Goal: Task Accomplishment & Management: Manage account settings

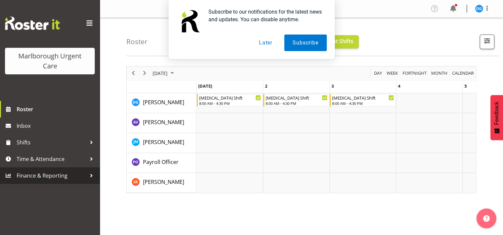
click at [82, 178] on span "Finance & Reporting" at bounding box center [52, 176] width 70 height 10
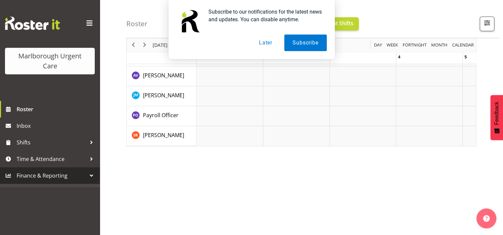
scroll to position [92, 0]
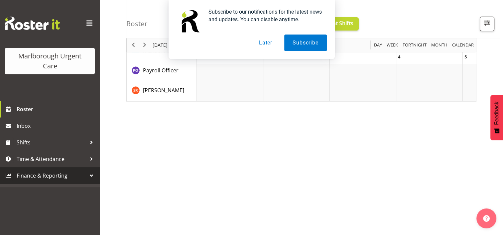
click at [258, 45] on button "Later" at bounding box center [265, 43] width 30 height 17
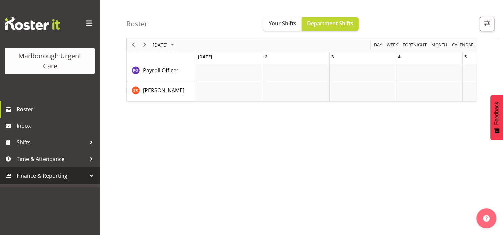
click at [36, 180] on span "Finance & Reporting" at bounding box center [52, 176] width 70 height 10
click at [33, 177] on span "Finance & Reporting" at bounding box center [52, 176] width 70 height 10
click at [77, 157] on span "Time & Attendance" at bounding box center [52, 159] width 70 height 10
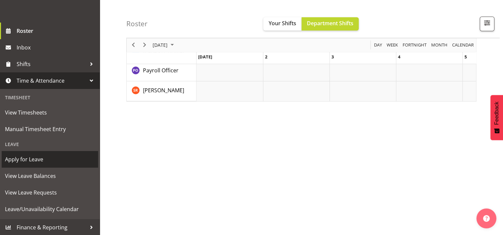
scroll to position [79, 0]
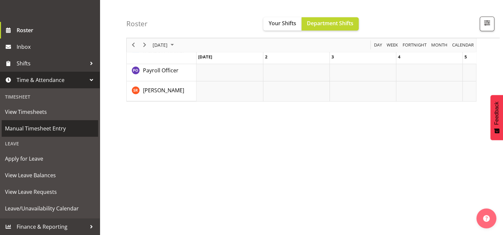
click at [52, 130] on span "Manual Timesheet Entry" at bounding box center [50, 129] width 90 height 10
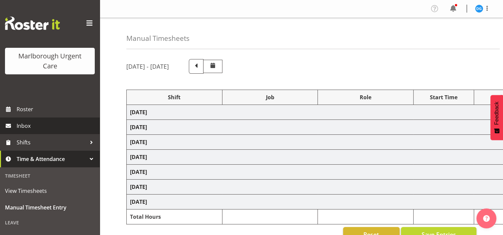
select select "82781"
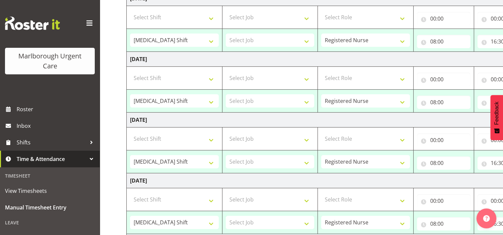
scroll to position [233, 0]
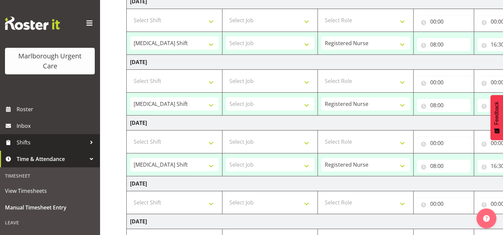
click at [16, 149] on link "Shifts" at bounding box center [50, 142] width 100 height 17
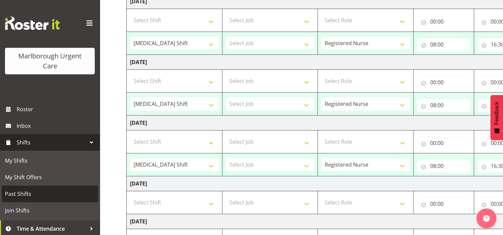
click at [21, 201] on link "Past Shifts" at bounding box center [50, 194] width 96 height 17
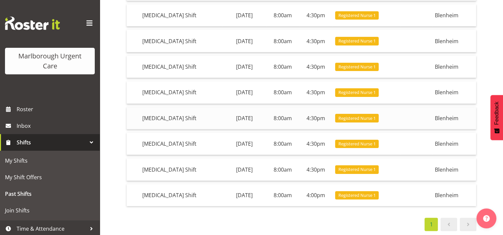
scroll to position [110, 0]
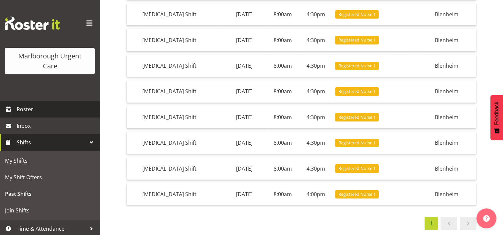
click at [18, 106] on span "Roster" at bounding box center [57, 109] width 80 height 10
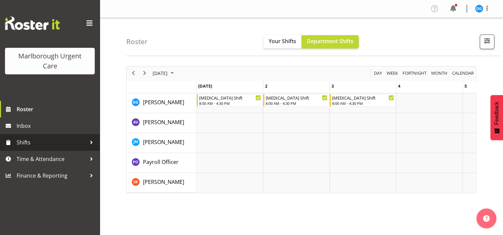
click at [40, 143] on span "Shifts" at bounding box center [52, 143] width 70 height 10
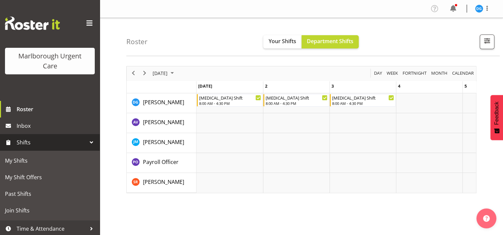
drag, startPoint x: 129, startPoint y: 69, endPoint x: 131, endPoint y: 71, distance: 3.8
click at [130, 70] on div "previous period" at bounding box center [133, 73] width 11 height 14
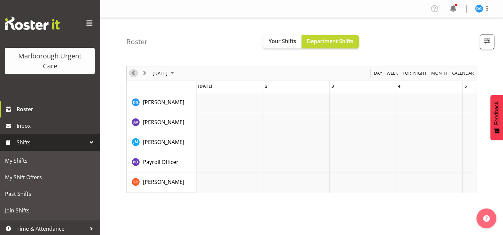
click at [132, 72] on span "Previous" at bounding box center [133, 73] width 8 height 8
click at [144, 76] on span "Next" at bounding box center [145, 73] width 8 height 8
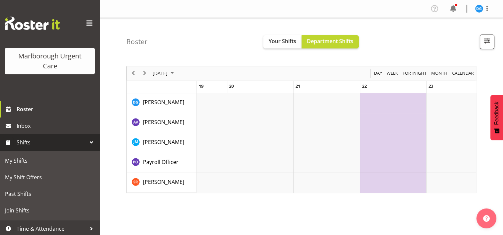
scroll to position [0, 1238]
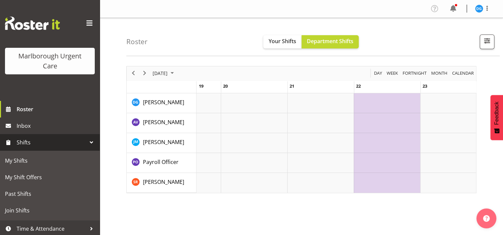
click at [375, 108] on td "of September 2025" at bounding box center [386, 103] width 66 height 20
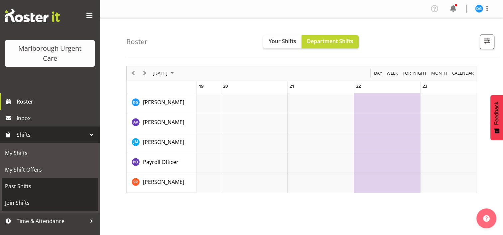
scroll to position [19, 0]
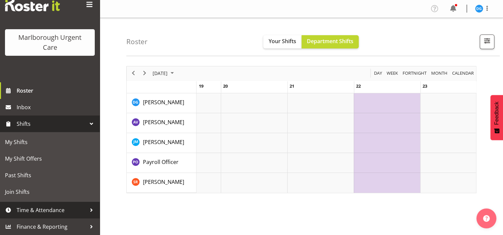
click at [23, 209] on span "Time & Attendance" at bounding box center [52, 210] width 70 height 10
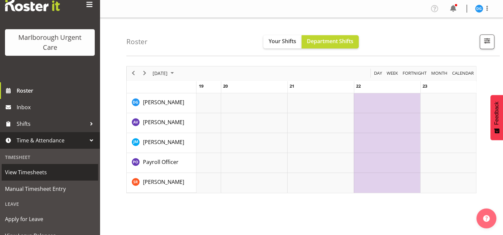
click at [34, 173] on span "View Timesheets" at bounding box center [50, 172] width 90 height 10
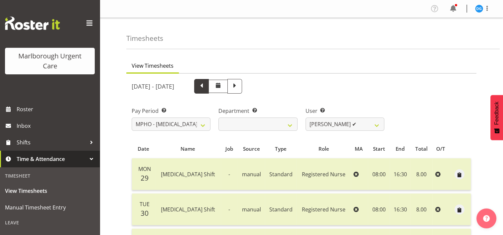
click at [206, 85] on span at bounding box center [201, 85] width 9 height 9
select select
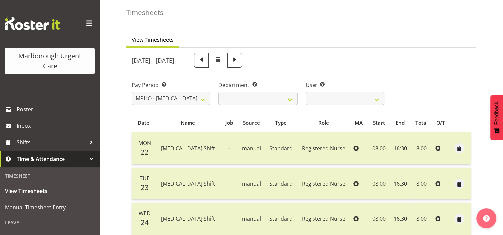
scroll to position [66, 0]
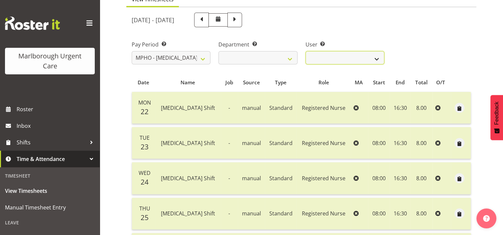
click at [351, 55] on select "[PERSON_NAME] ✔" at bounding box center [344, 57] width 79 height 13
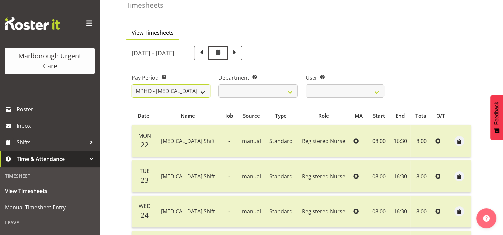
click at [162, 89] on select "MPHO - Haemodialysis" at bounding box center [171, 90] width 79 height 13
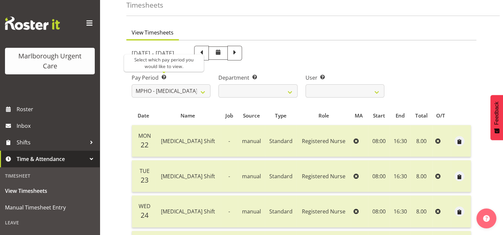
click at [163, 77] on span at bounding box center [163, 76] width 5 height 5
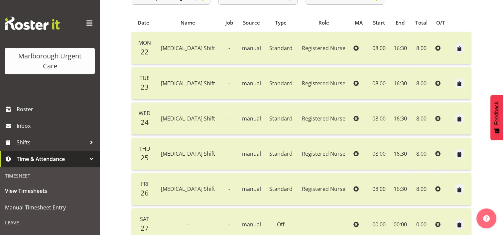
scroll to position [19, 0]
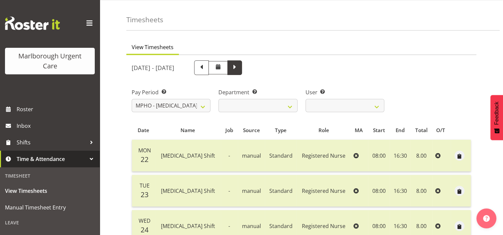
click at [239, 69] on span at bounding box center [234, 67] width 9 height 9
select select
click at [276, 104] on select "Haemodialysis Dialysis Unit" at bounding box center [257, 105] width 79 height 13
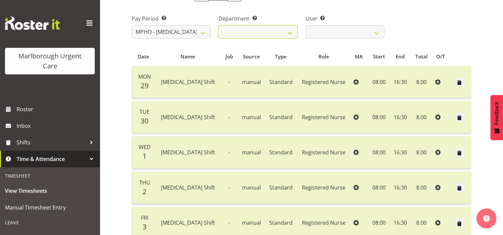
scroll to position [52, 0]
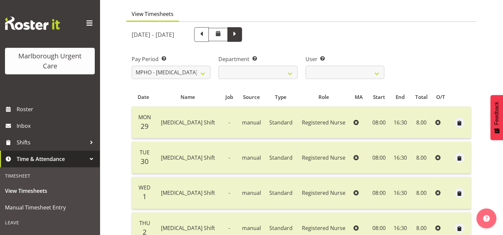
click at [242, 40] on span at bounding box center [234, 34] width 15 height 15
select select
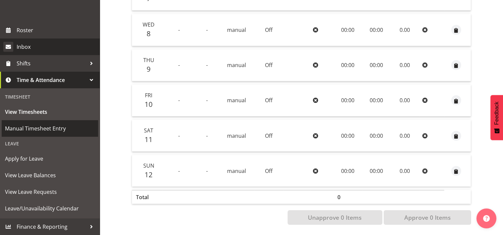
scroll to position [0, 0]
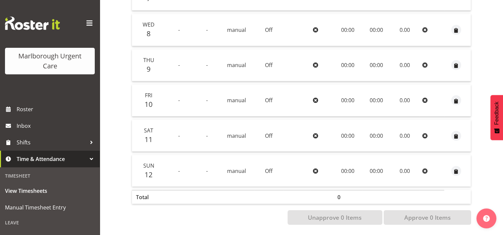
click at [88, 26] on span at bounding box center [89, 23] width 11 height 11
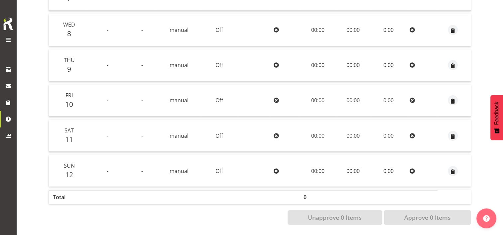
click at [8, 43] on span at bounding box center [8, 40] width 8 height 8
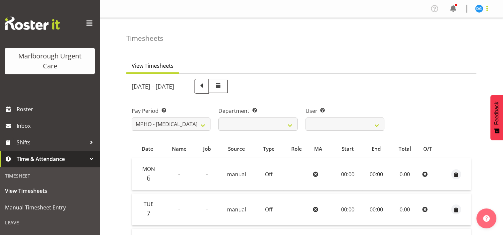
click at [485, 11] on span at bounding box center [487, 8] width 8 height 8
click at [481, 8] on img at bounding box center [479, 9] width 8 height 8
click at [453, 6] on span at bounding box center [452, 8] width 11 height 11
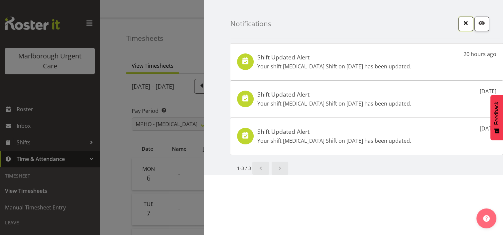
click at [466, 28] on button "button" at bounding box center [465, 24] width 15 height 15
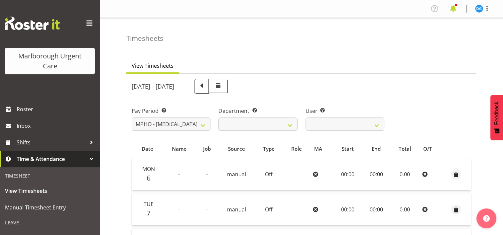
click at [452, 10] on span at bounding box center [452, 8] width 11 height 11
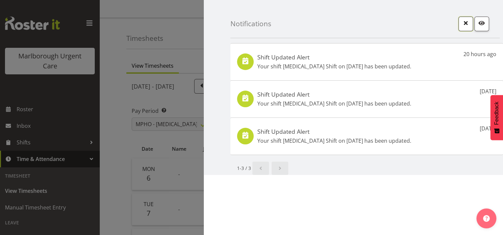
click at [461, 27] on span "button" at bounding box center [465, 23] width 9 height 9
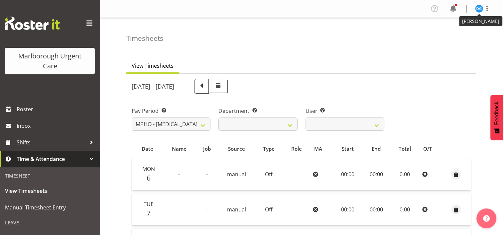
click at [478, 9] on img at bounding box center [479, 9] width 8 height 8
click at [444, 22] on link "Profile" at bounding box center [459, 23] width 64 height 12
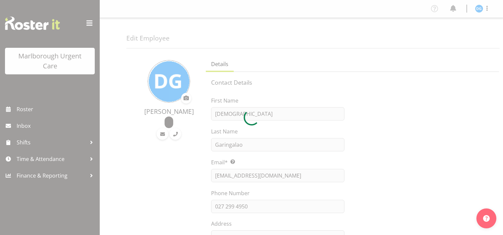
select select "TimelineMonth"
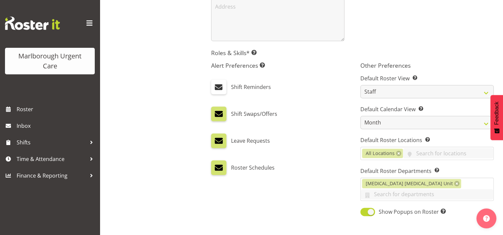
scroll to position [233, 0]
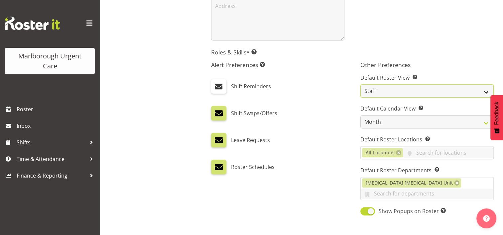
click at [394, 87] on select "Staff Role Shift - Horizontal Shift - Vertical Staff - Location" at bounding box center [426, 90] width 133 height 13
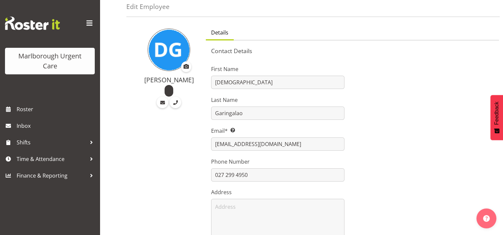
scroll to position [30, 0]
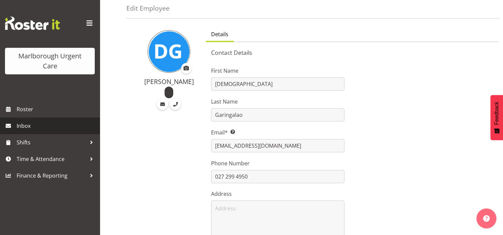
click at [49, 120] on link "Inbox" at bounding box center [50, 126] width 100 height 17
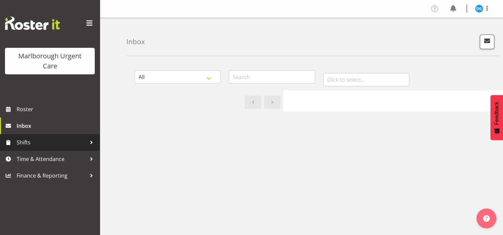
click at [51, 146] on span "Shifts" at bounding box center [52, 143] width 70 height 10
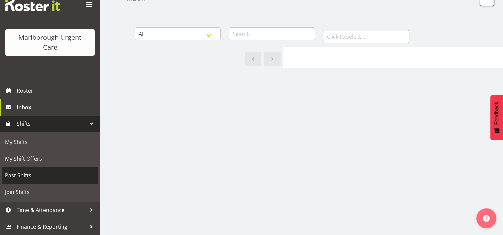
scroll to position [97, 0]
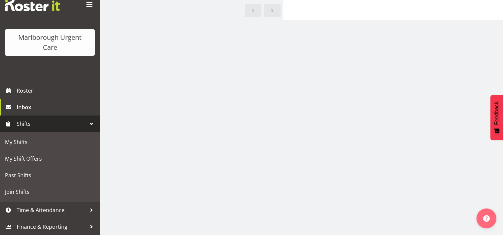
click at [67, 41] on div "Marlborough Urgent Care" at bounding box center [50, 43] width 76 height 20
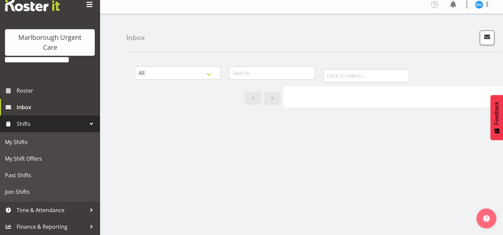
scroll to position [0, 0]
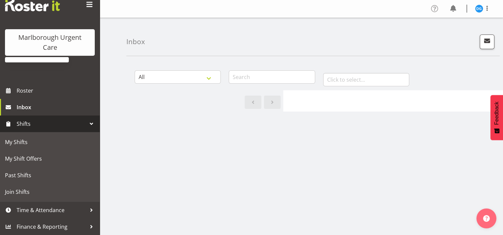
click at [433, 10] on span at bounding box center [434, 8] width 11 height 11
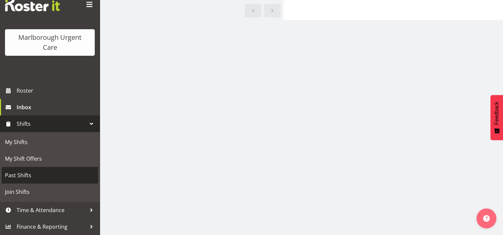
scroll to position [97, 0]
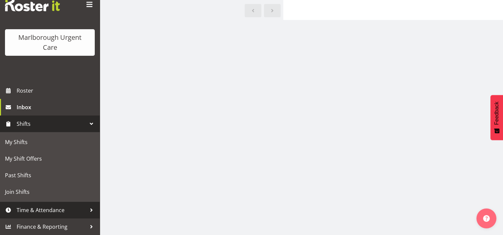
click at [87, 208] on div at bounding box center [91, 210] width 10 height 10
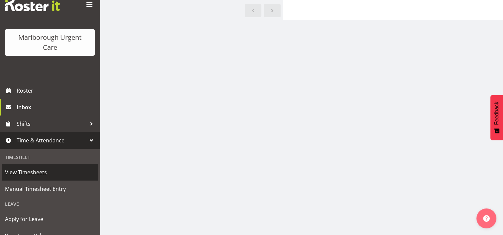
scroll to position [79, 0]
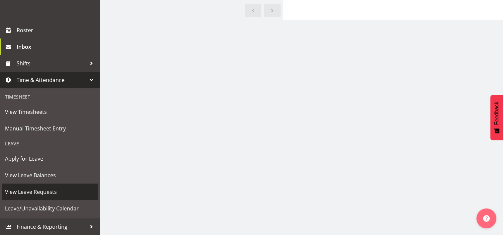
click at [60, 192] on span "View Leave Requests" at bounding box center [50, 192] width 90 height 10
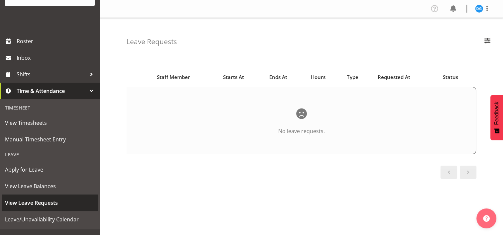
scroll to position [79, 0]
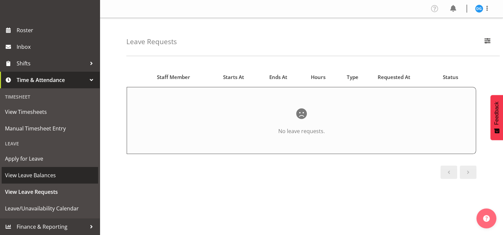
click at [38, 177] on span "View Leave Balances" at bounding box center [50, 175] width 90 height 10
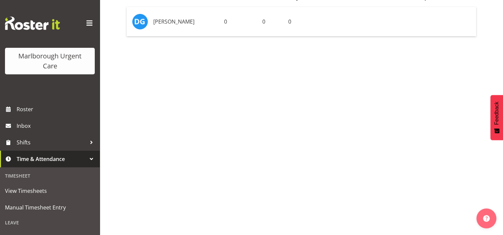
scroll to position [90, 0]
click at [186, 4] on td "[PERSON_NAME]" at bounding box center [185, 9] width 70 height 29
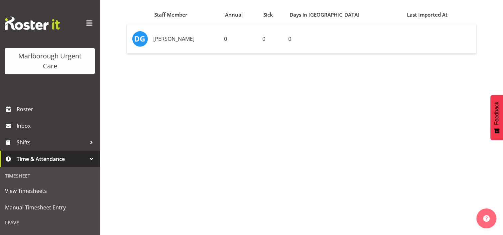
scroll to position [23, 0]
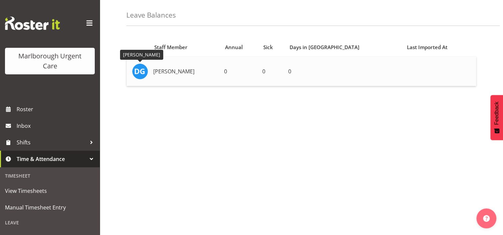
click at [138, 73] on img at bounding box center [140, 71] width 16 height 16
